Goal: Task Accomplishment & Management: Use online tool/utility

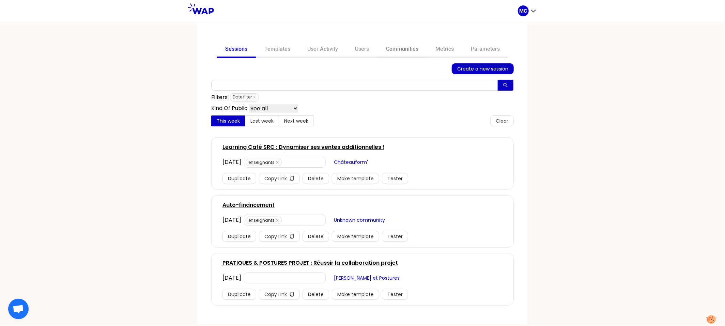
click at [406, 50] on link "Communities" at bounding box center [401, 50] width 49 height 16
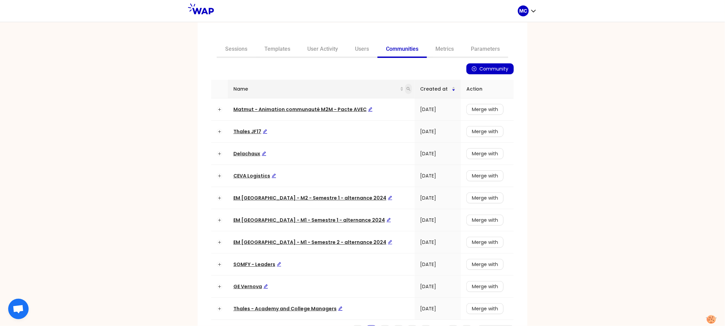
click at [406, 87] on icon "search" at bounding box center [408, 89] width 4 height 4
type input "i"
type input "dir"
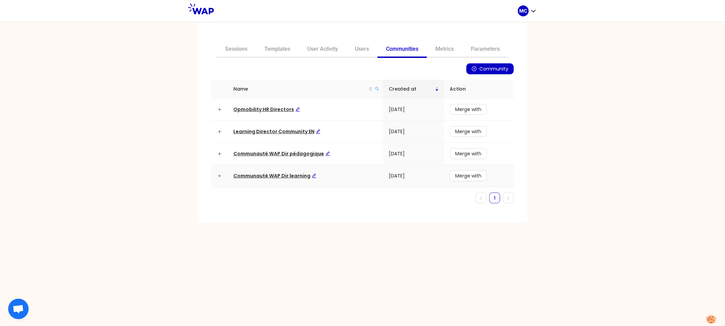
click at [245, 182] on td "Communauté WAP Dir learning" at bounding box center [305, 176] width 155 height 22
click at [254, 176] on span "Communauté WAP Dir learning" at bounding box center [274, 175] width 83 height 7
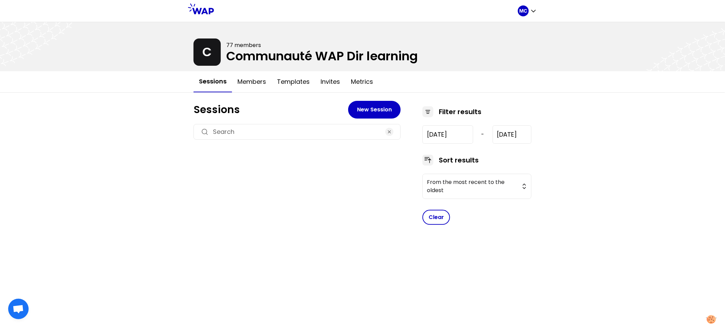
type input "[DATE]"
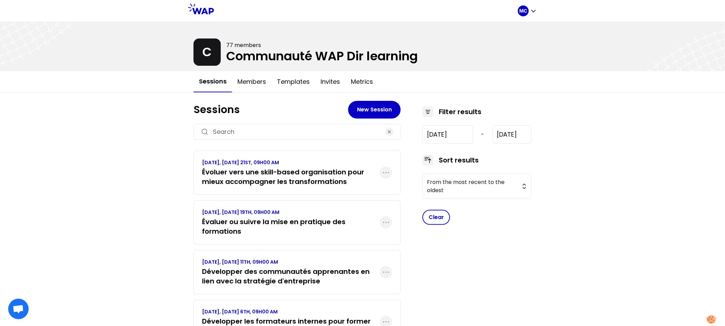
click at [227, 225] on h3 "Évaluer ou suivre la mise en pratique des formations" at bounding box center [291, 226] width 178 height 19
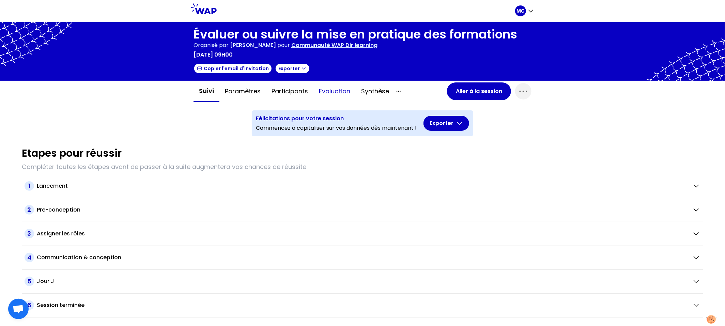
click at [329, 87] on button "Evaluation" at bounding box center [334, 91] width 42 height 20
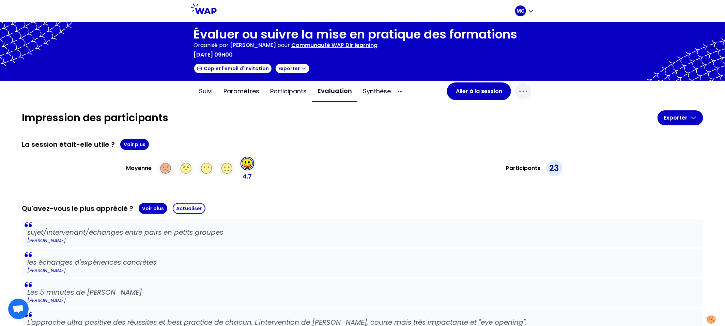
click at [130, 143] on button "Voir plus" at bounding box center [134, 144] width 29 height 11
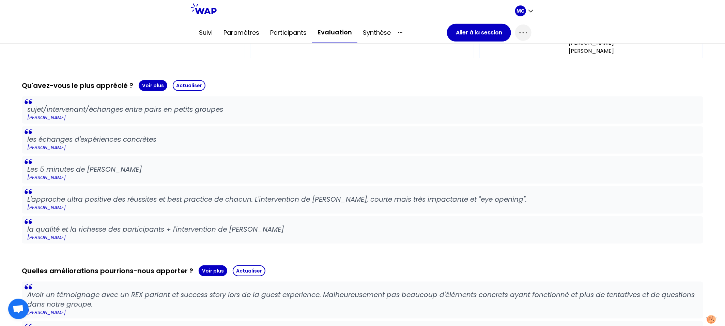
scroll to position [525, 0]
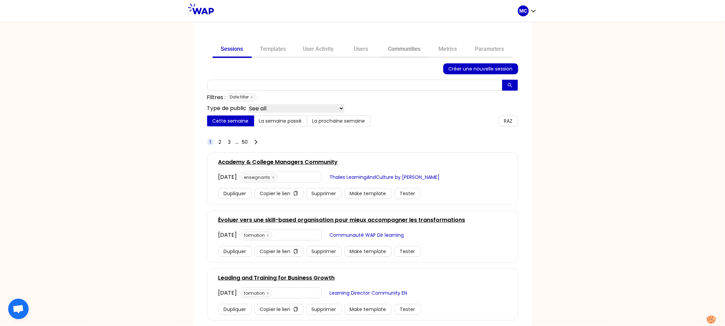
click at [409, 48] on link "Communities" at bounding box center [404, 50] width 49 height 16
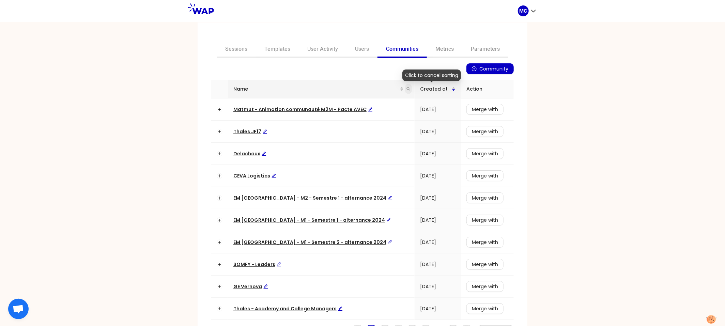
click at [407, 90] on icon "search" at bounding box center [409, 89] width 4 height 4
type input "dir"
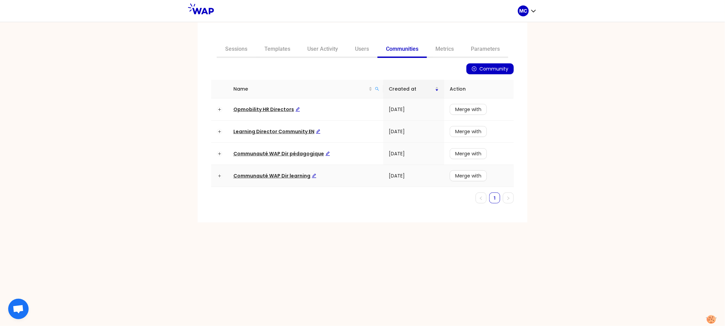
click at [292, 185] on td "Communauté WAP Dir learning" at bounding box center [305, 176] width 155 height 22
click at [299, 173] on span "Communauté WAP Dir learning" at bounding box center [274, 175] width 83 height 7
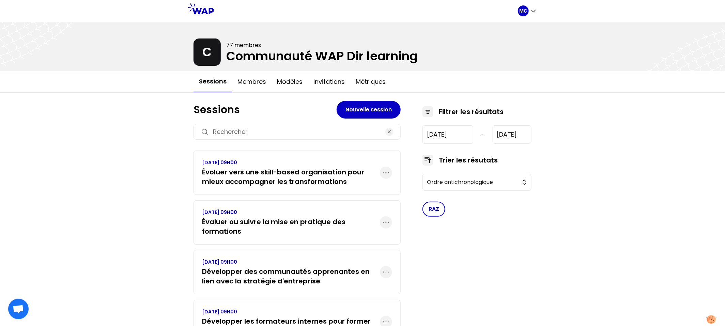
click at [249, 211] on p "[DATE] 09H00" at bounding box center [291, 212] width 178 height 7
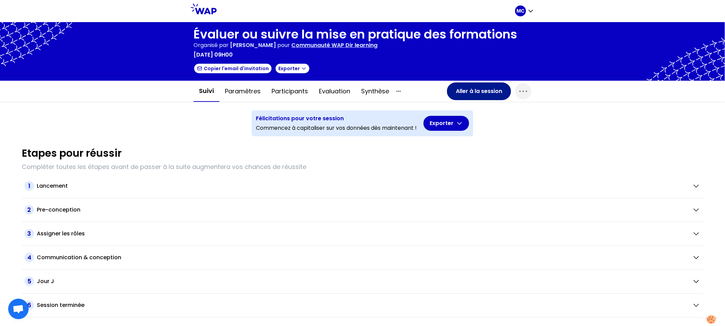
click at [476, 92] on button "Aller à la session" at bounding box center [479, 91] width 64 height 18
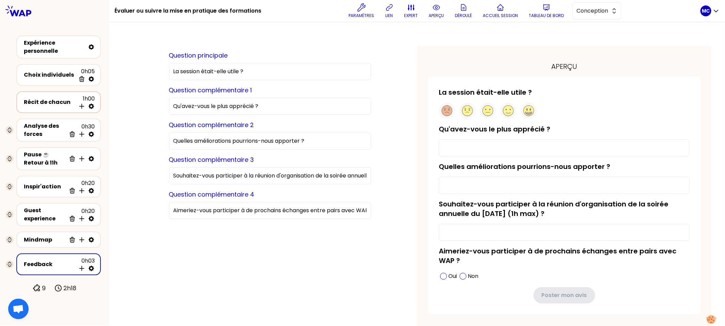
click at [40, 107] on div "Récit de chacun 1h00 Insérer une activité en dessous" at bounding box center [58, 102] width 72 height 15
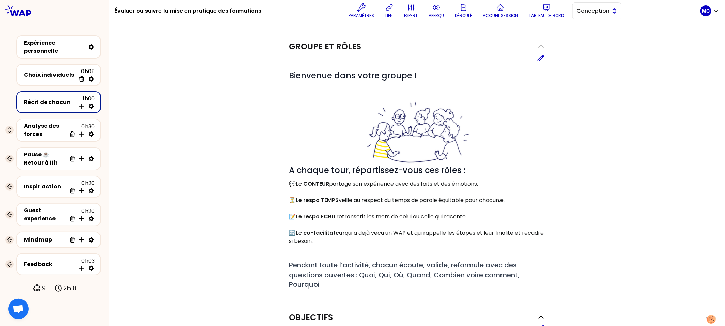
click at [577, 19] on button "Conception" at bounding box center [596, 10] width 49 height 17
click at [586, 36] on span "Facilitation" at bounding box center [600, 39] width 29 height 8
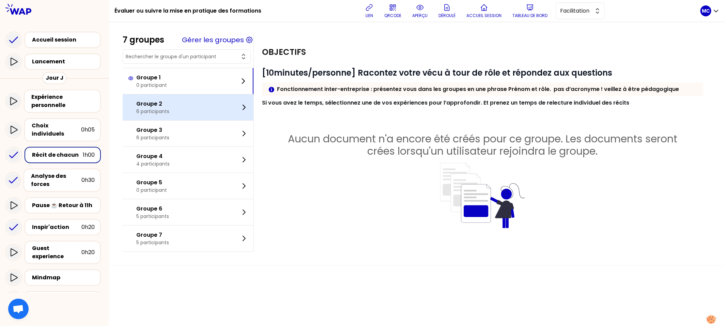
click at [192, 114] on div "Groupe 2 6 participants" at bounding box center [188, 107] width 131 height 26
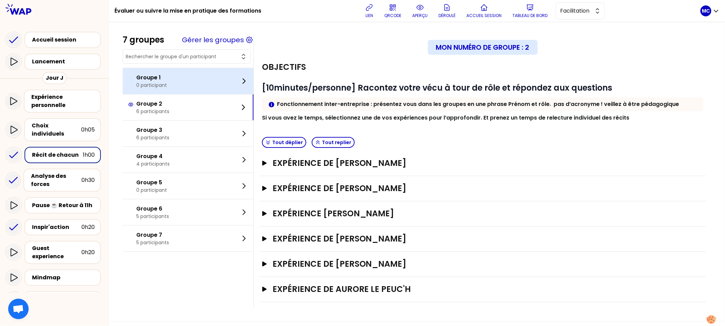
click at [198, 92] on div "Groupe 1 0 participant" at bounding box center [188, 81] width 131 height 26
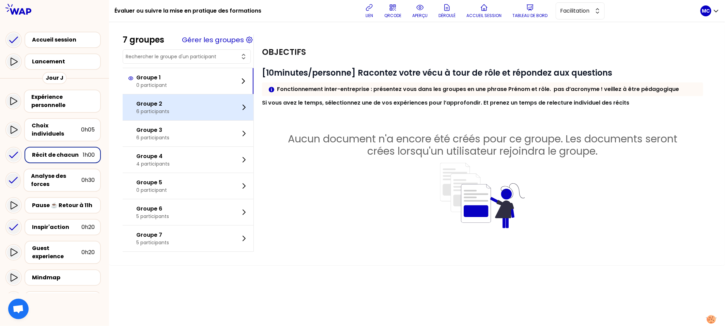
click at [194, 103] on div "Groupe 2 6 participants" at bounding box center [188, 107] width 131 height 26
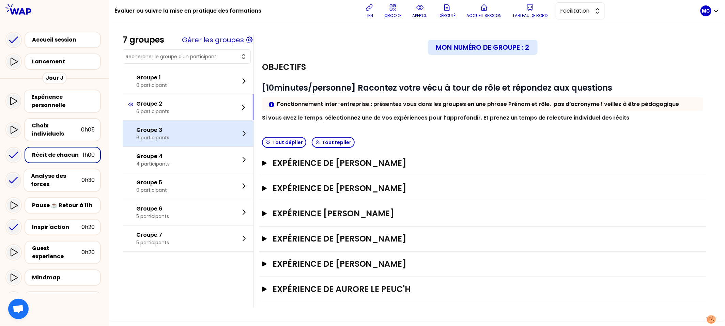
click at [184, 124] on div "Groupe 3 6 participants" at bounding box center [188, 134] width 131 height 26
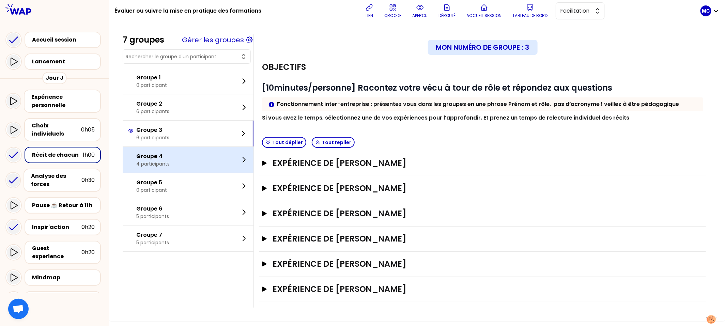
click at [180, 161] on div "Groupe 4 4 participants" at bounding box center [188, 160] width 131 height 26
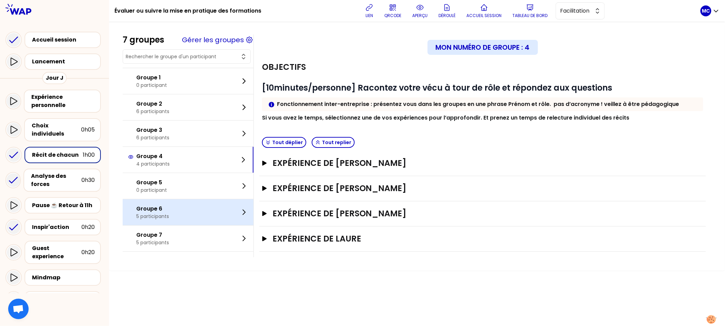
click at [181, 212] on div "Groupe 6 5 participants" at bounding box center [188, 212] width 131 height 26
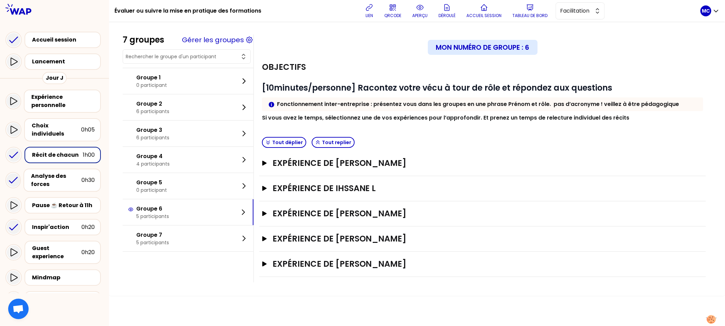
click at [179, 260] on div "7 groupes Gérer les groupes Groupe 1 0 participant Groupe 2 6 participants Grou…" at bounding box center [417, 158] width 589 height 248
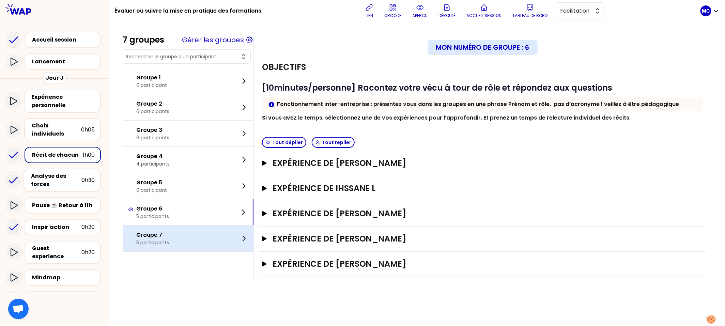
click at [193, 237] on div "Groupe 7 5 participants" at bounding box center [188, 238] width 131 height 26
